Goal: Information Seeking & Learning: Learn about a topic

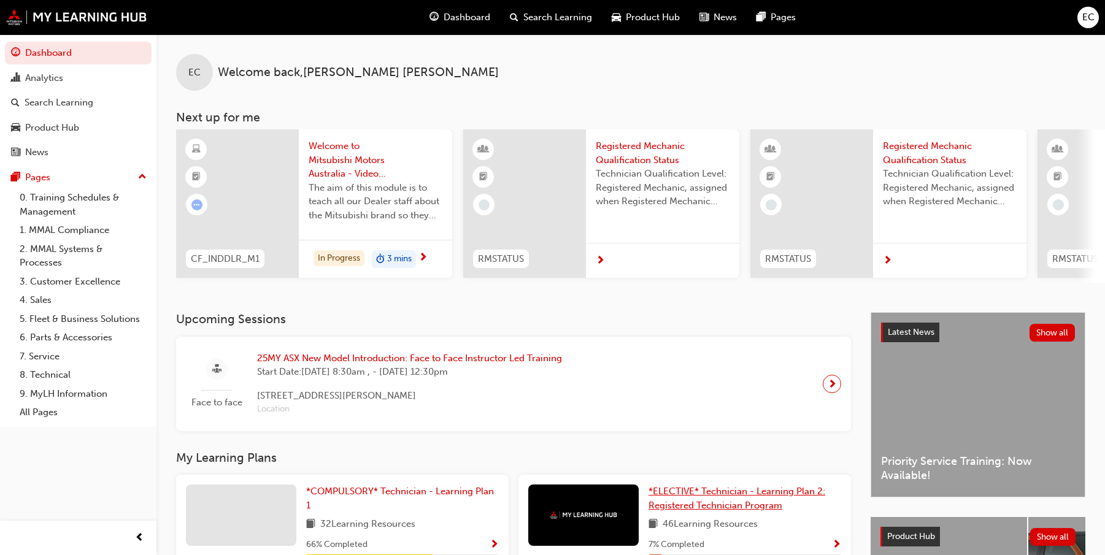
scroll to position [199, 0]
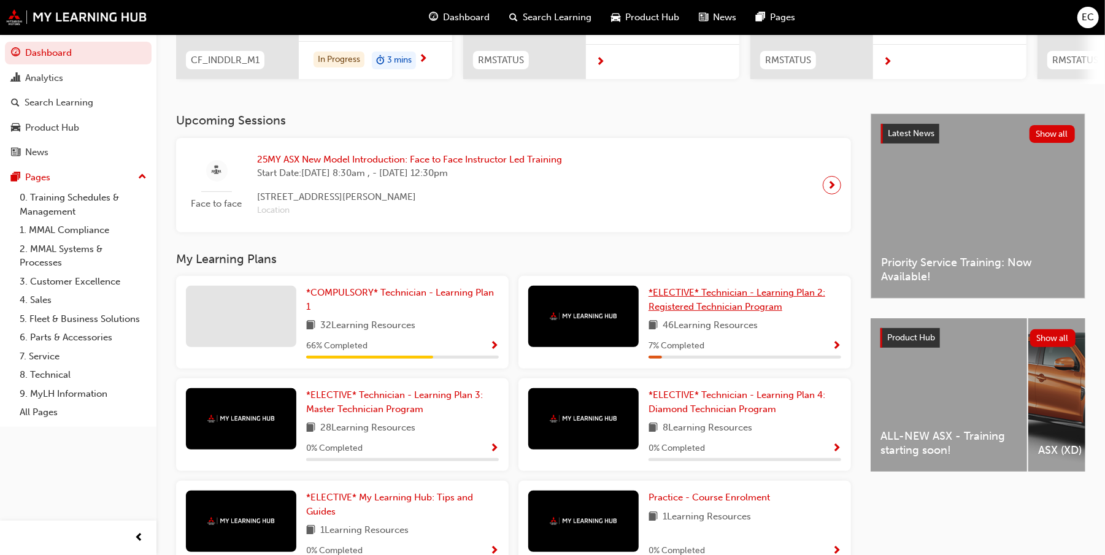
click at [766, 304] on link "*ELECTIVE* Technician - Learning Plan 2: Registered Technician Program" at bounding box center [744, 300] width 193 height 28
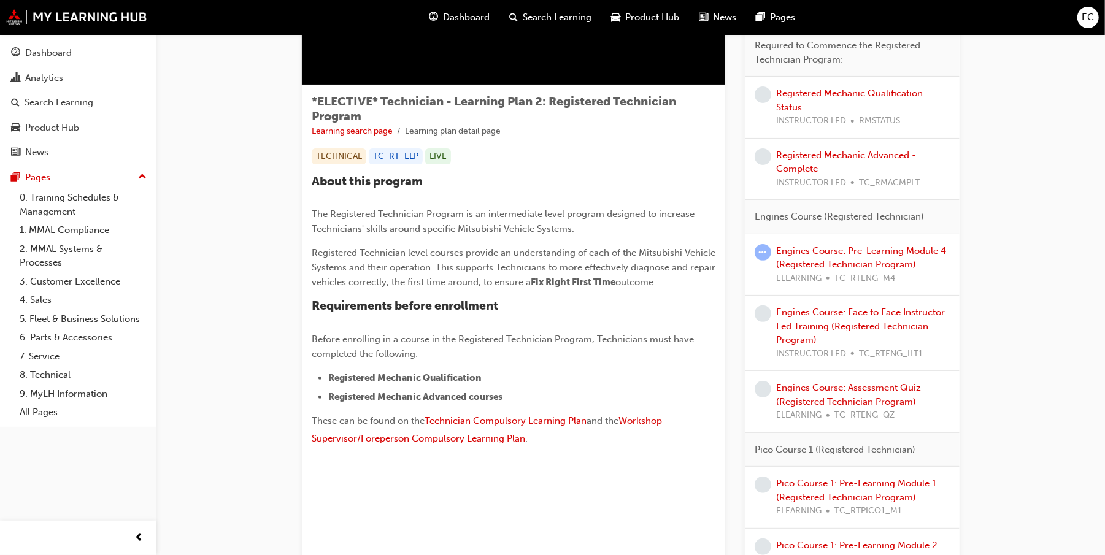
scroll to position [163, 0]
click at [840, 260] on link "Engines Course: Pre-Learning Module 4 (Registered Technician Program)" at bounding box center [861, 257] width 170 height 25
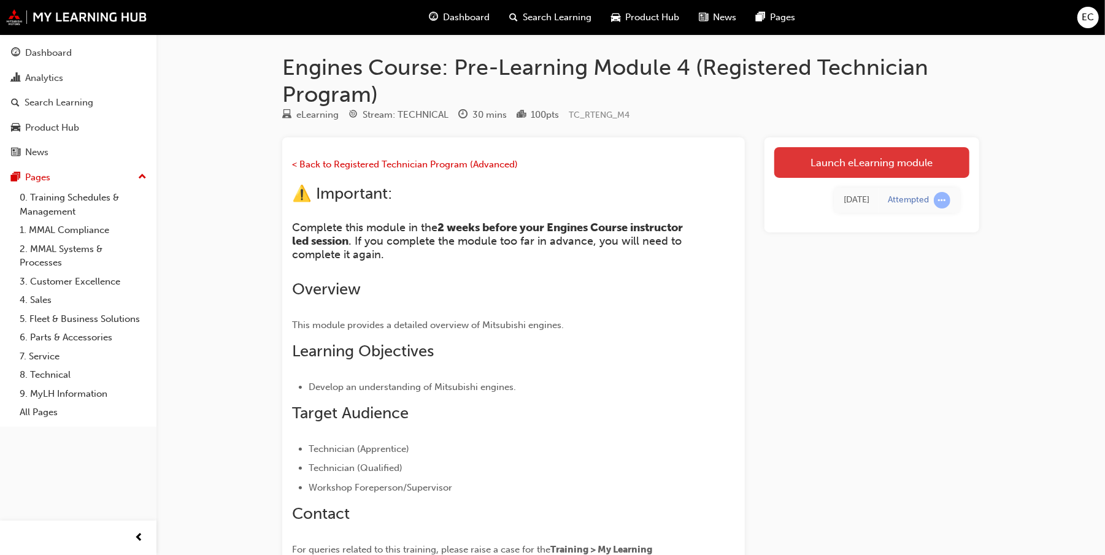
click at [891, 160] on link "Launch eLearning module" at bounding box center [871, 162] width 195 height 31
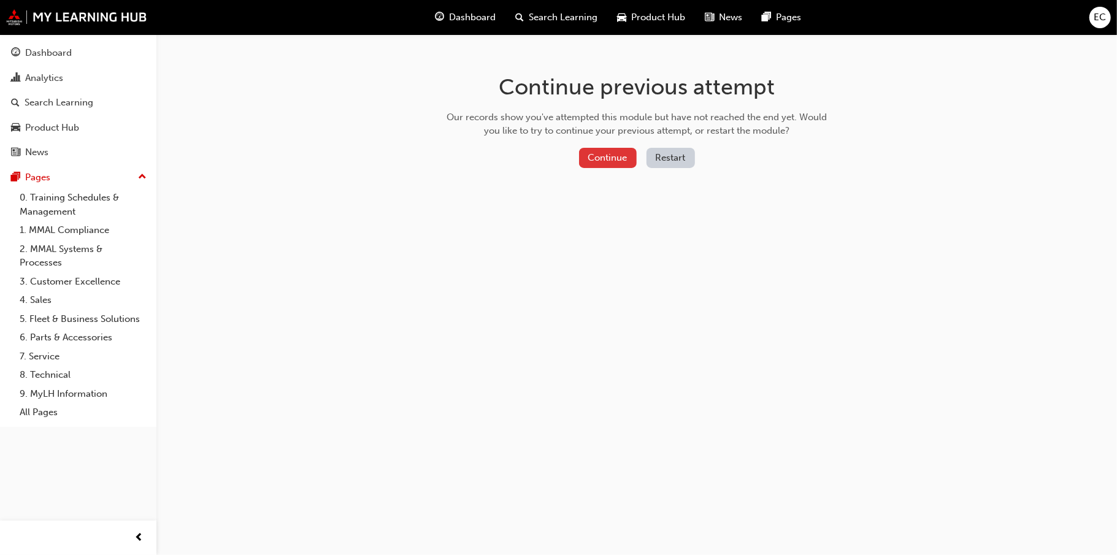
click at [618, 160] on button "Continue" at bounding box center [608, 158] width 58 height 20
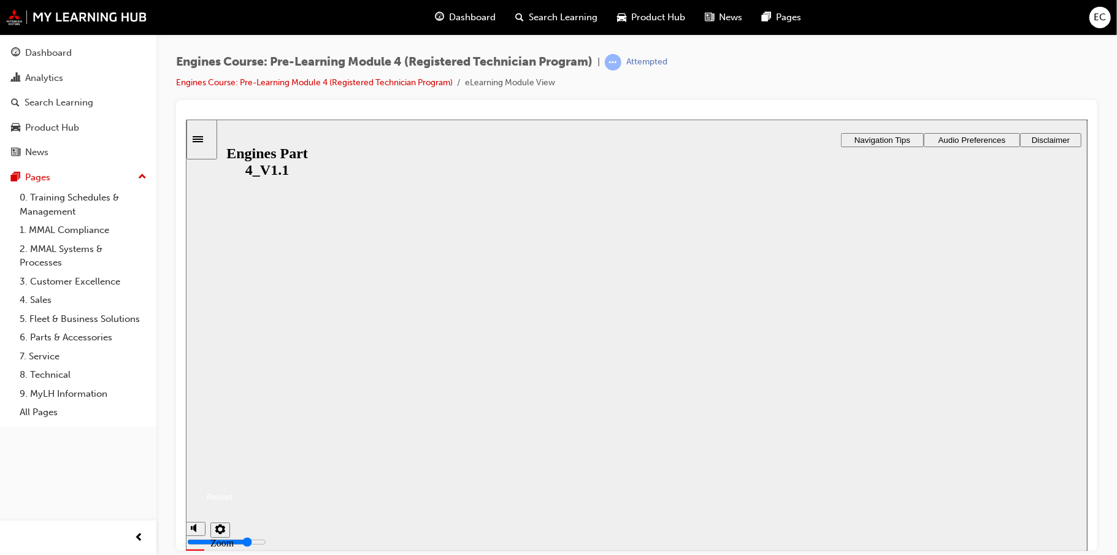
click at [232, 475] on button "Resume" at bounding box center [208, 482] width 47 height 15
